Goal: Task Accomplishment & Management: Manage account settings

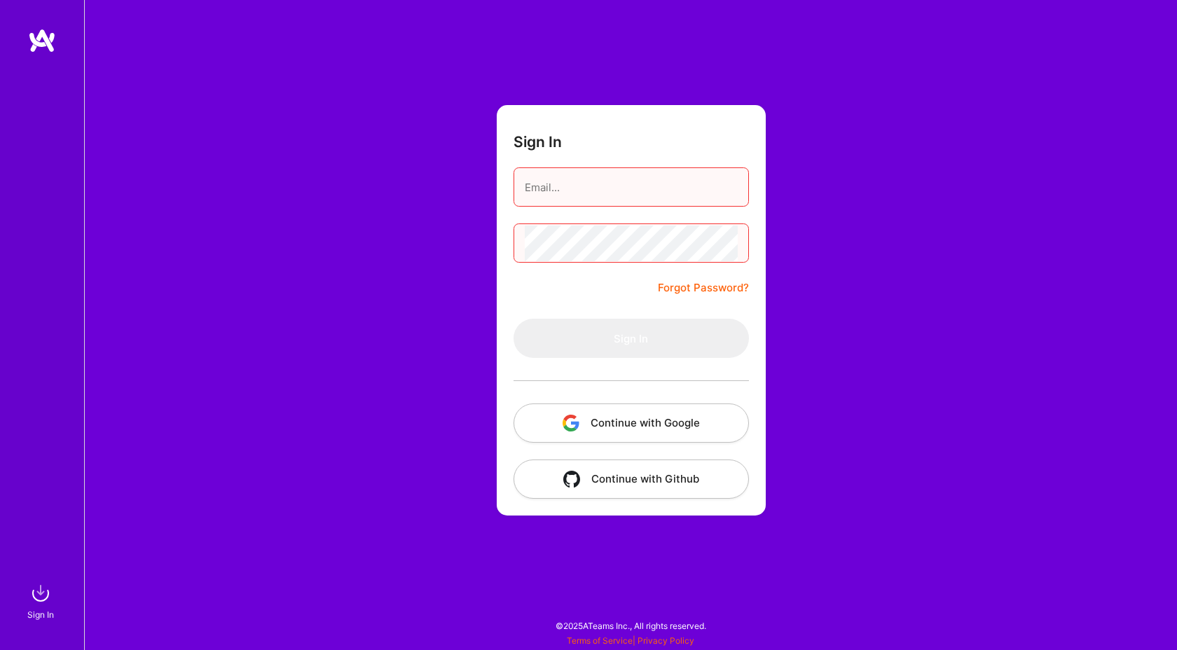
click at [46, 56] on div at bounding box center [42, 303] width 84 height 551
click at [46, 42] on img at bounding box center [42, 40] width 28 height 25
type input "[EMAIL_ADDRESS][DOMAIN_NAME]"
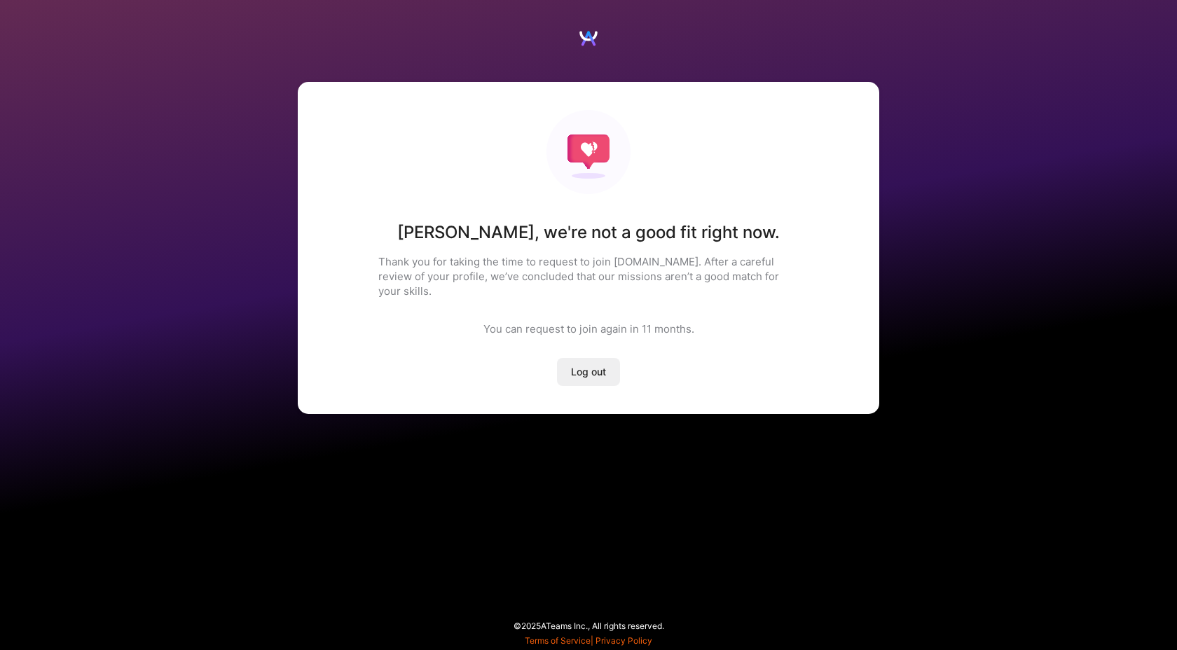
click at [649, 280] on p "Thank you for taking the time to request to join A.Team. After a careful review…" at bounding box center [588, 276] width 420 height 44
click at [766, 336] on div "Marc , we're not a good fit right now. Thank you for taking the time to request…" at bounding box center [588, 248] width 581 height 332
click at [774, 460] on div "Marc , we're not a good fit right now. Thank you for taking the time to request…" at bounding box center [588, 325] width 1177 height 650
click at [558, 628] on div "Marc , we're not a good fit right now. Thank you for taking the time to request…" at bounding box center [588, 325] width 1177 height 650
click at [551, 626] on div "Marc , we're not a good fit right now. Thank you for taking the time to request…" at bounding box center [588, 325] width 1177 height 650
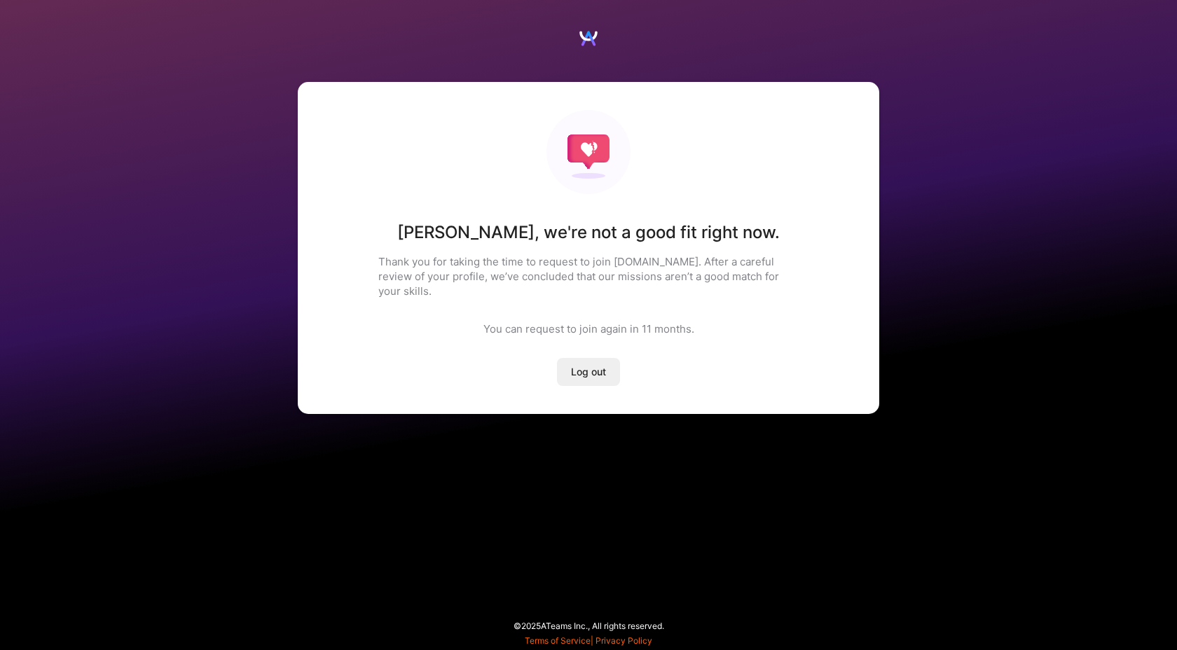
click at [551, 626] on div "Marc , we're not a good fit right now. Thank you for taking the time to request…" at bounding box center [588, 325] width 1177 height 650
click at [740, 482] on div "Marc , we're not a good fit right now. Thank you for taking the time to request…" at bounding box center [588, 325] width 1177 height 650
drag, startPoint x: 588, startPoint y: 352, endPoint x: 751, endPoint y: 354, distance: 163.2
click at [751, 354] on div "Marc , we're not a good fit right now. Thank you for taking the time to request…" at bounding box center [588, 248] width 581 height 332
